Goal: Task Accomplishment & Management: Manage account settings

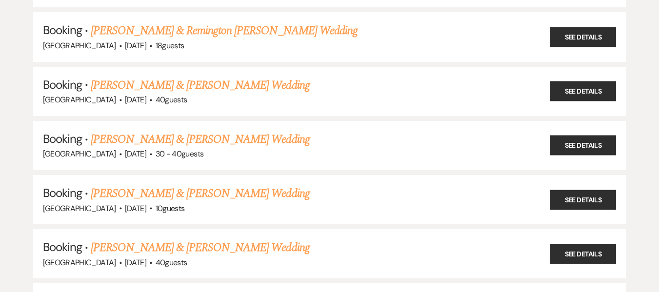
scroll to position [1126, 0]
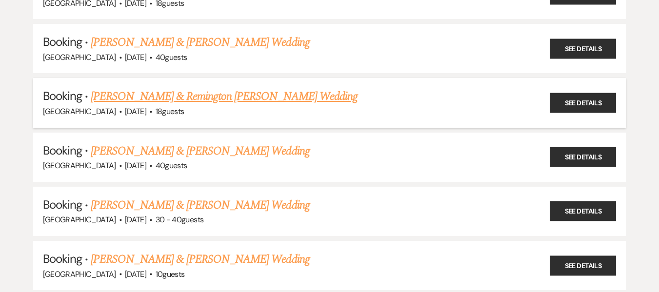
click at [228, 96] on link "[PERSON_NAME] & Remington [PERSON_NAME] Wedding" at bounding box center [224, 97] width 267 height 18
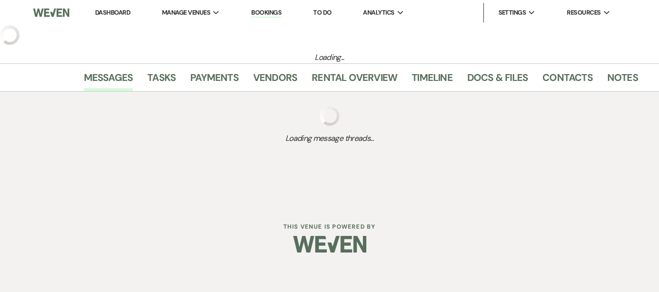
select select "7"
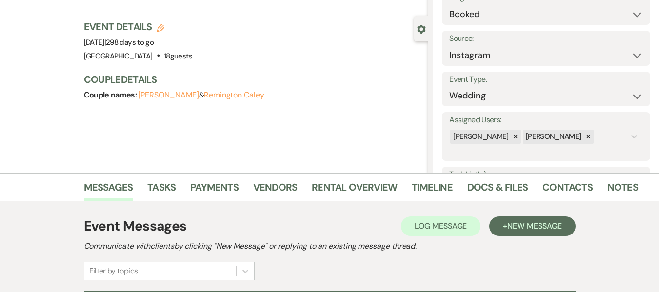
scroll to position [97, 0]
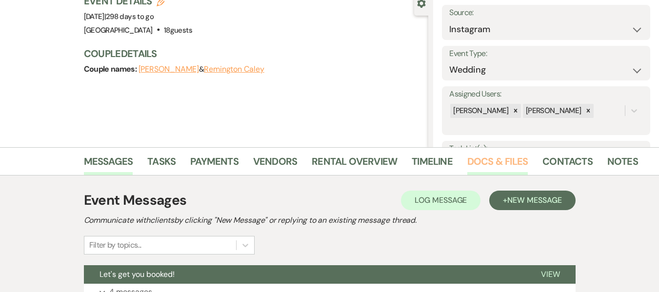
click at [479, 165] on link "Docs & Files" at bounding box center [497, 164] width 60 height 21
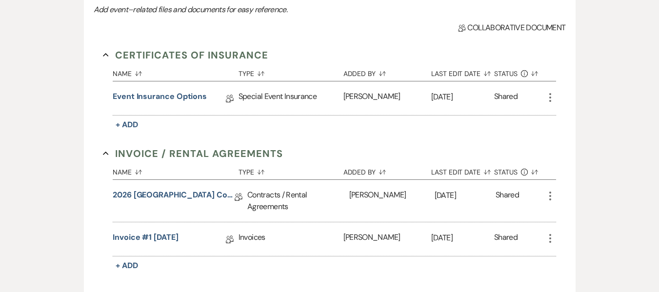
scroll to position [341, 0]
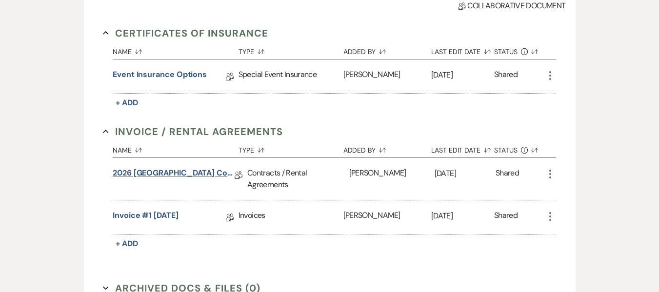
click at [196, 173] on link "2026 [GEOGRAPHIC_DATA] Contract" at bounding box center [174, 174] width 122 height 15
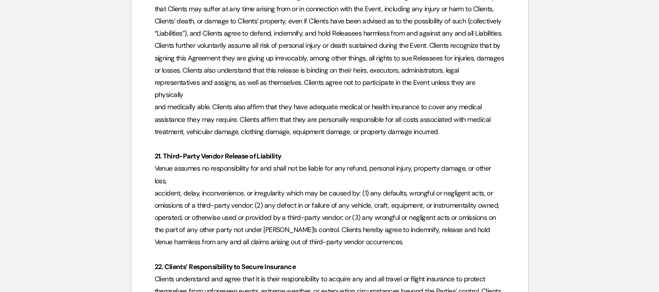
scroll to position [4443, 0]
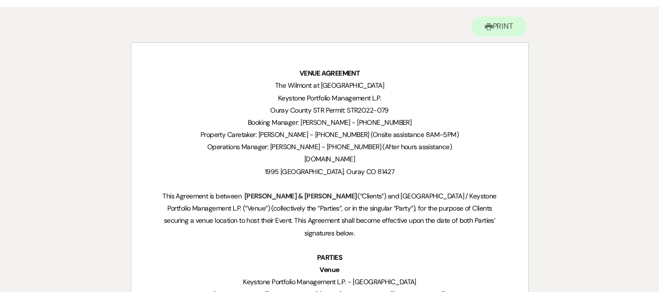
scroll to position [0, 0]
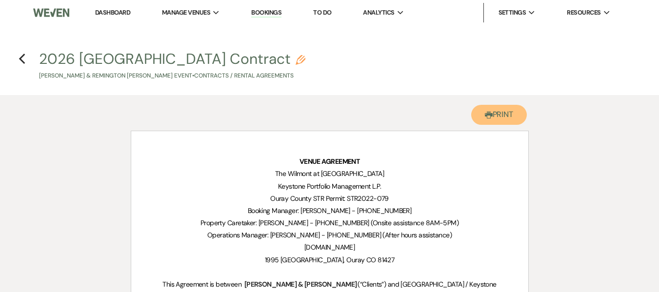
click at [500, 116] on button "Printer Print" at bounding box center [499, 115] width 56 height 20
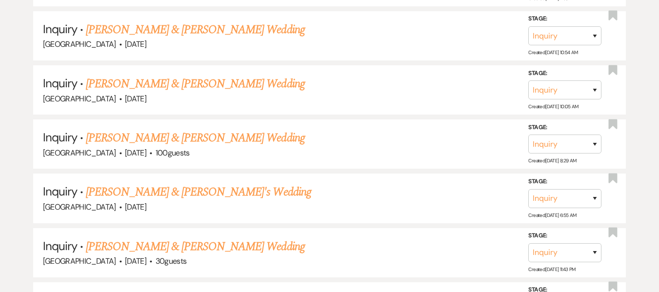
scroll to position [2645, 0]
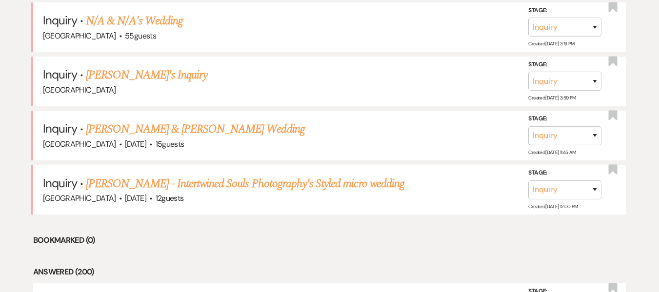
scroll to position [0, 0]
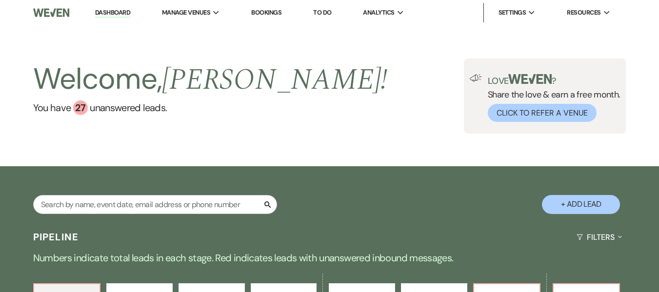
click at [261, 9] on link "Bookings" at bounding box center [266, 12] width 30 height 8
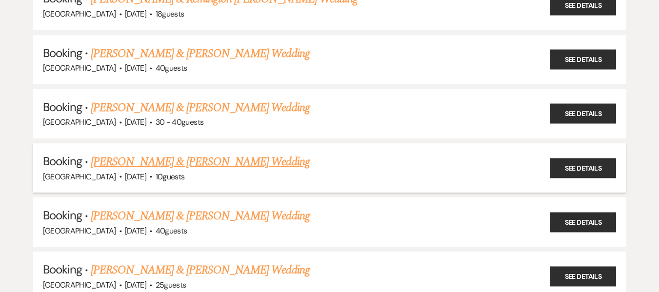
scroll to position [1175, 0]
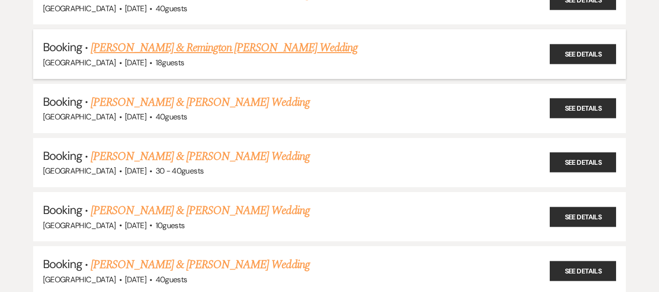
click at [143, 45] on link "[PERSON_NAME] & Remington [PERSON_NAME] Wedding" at bounding box center [224, 48] width 267 height 18
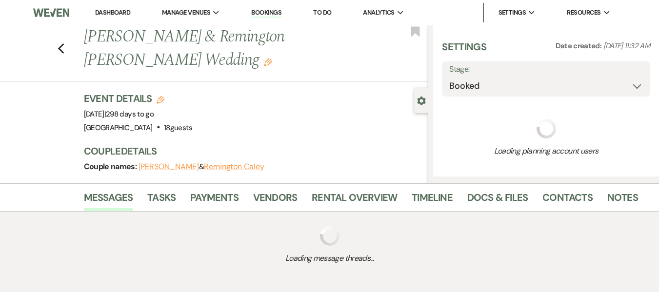
select select "7"
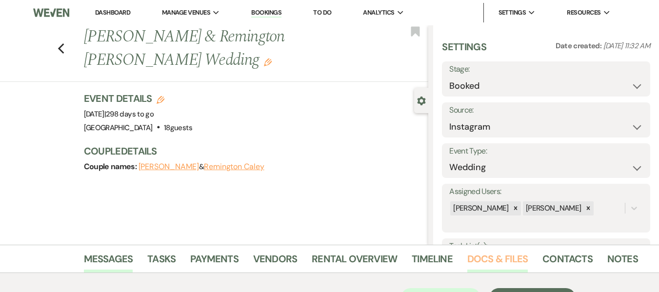
click at [484, 262] on link "Docs & Files" at bounding box center [497, 261] width 60 height 21
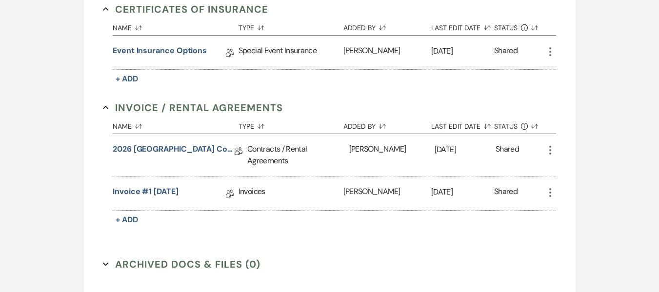
scroll to position [390, 0]
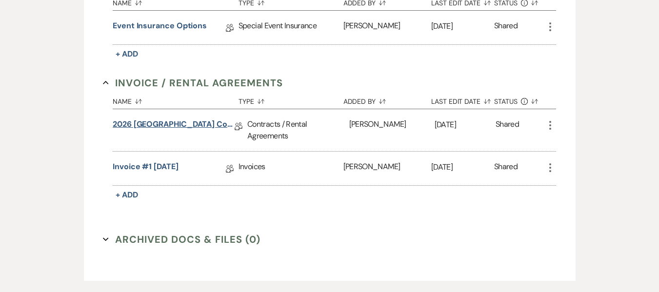
click at [166, 125] on link "2026 [GEOGRAPHIC_DATA] Contract" at bounding box center [174, 125] width 122 height 15
